Goal: Find specific page/section: Find specific page/section

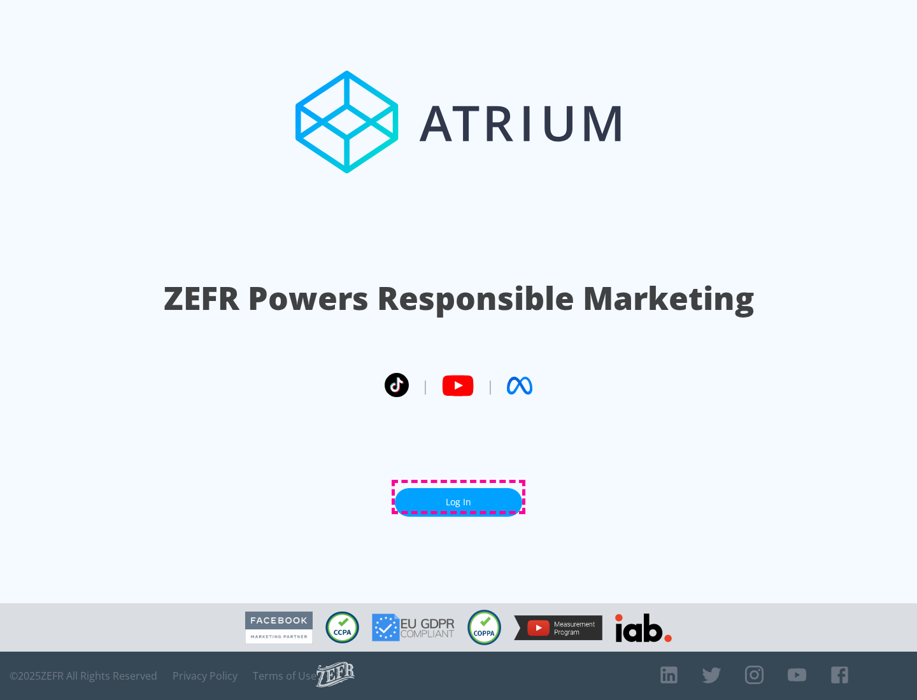
click at [458, 497] on link "Log In" at bounding box center [458, 502] width 127 height 29
